Goal: Consume media (video, audio)

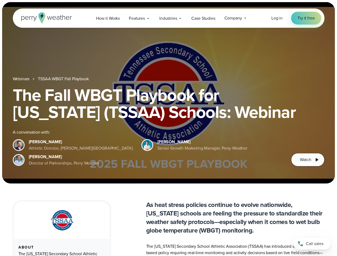
click at [168, 128] on div "The Fall WBGT Playbook for [US_STATE] (TSSAA) Schools: Webinar A conversation w…" at bounding box center [169, 126] width 312 height 80
click at [168, 18] on span "Industries" at bounding box center [168, 18] width 18 height 6
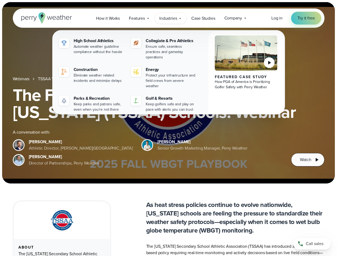
click at [168, 93] on h1 "The Fall WBGT Playbook for [US_STATE] (TSSAA) Schools: Webinar" at bounding box center [169, 103] width 312 height 34
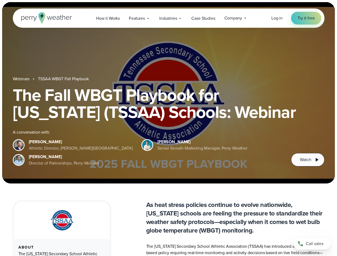
click at [64, 79] on link "TSSAA WBGT Fall Playbook" at bounding box center [63, 79] width 51 height 6
